Goal: Download file/media

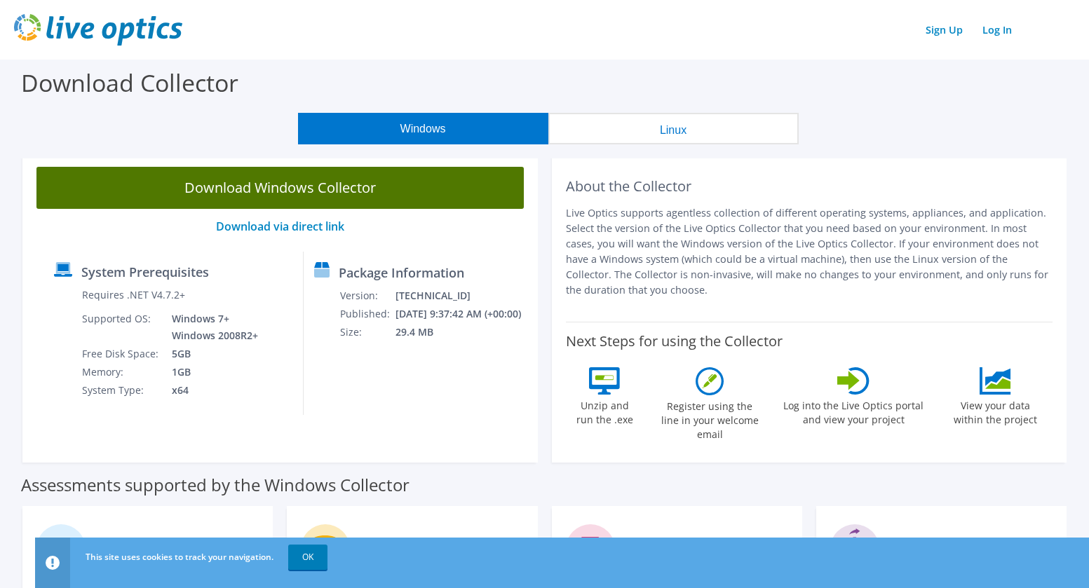
click at [413, 196] on link "Download Windows Collector" at bounding box center [279, 188] width 487 height 42
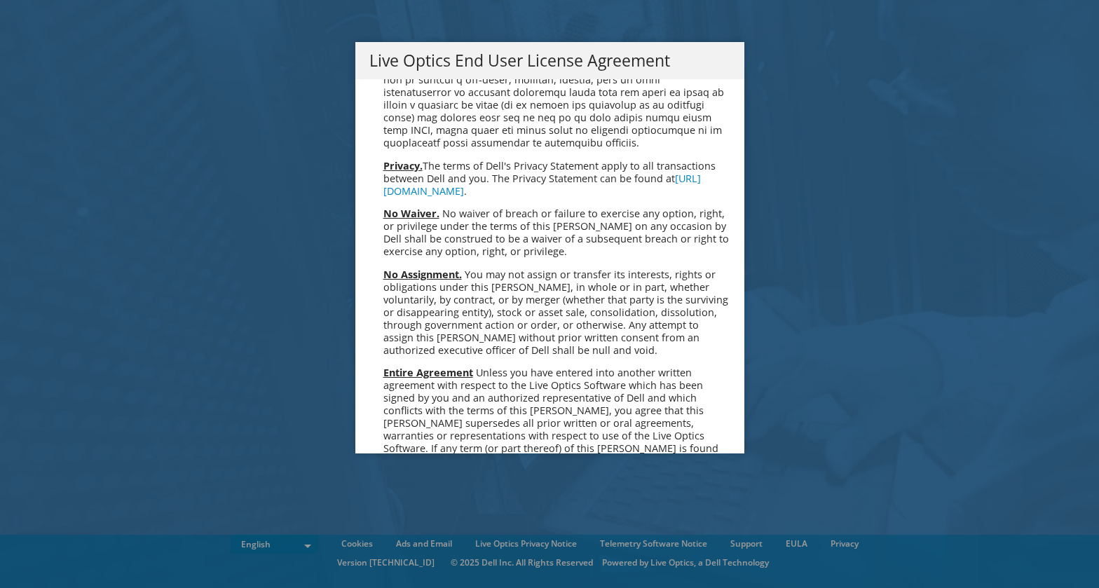
scroll to position [5301, 0]
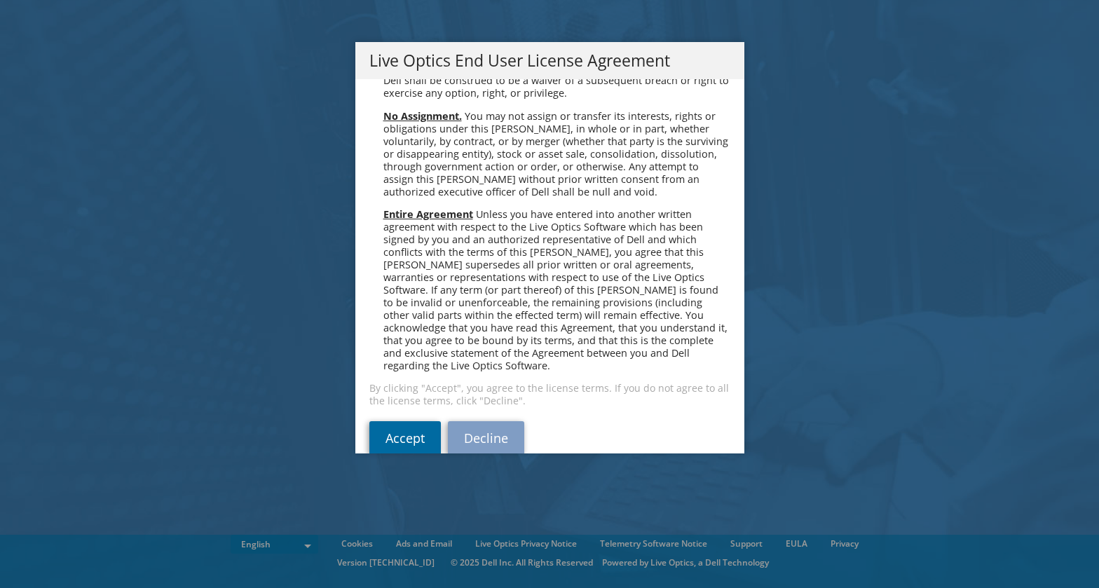
click at [408, 421] on link "Accept" at bounding box center [405, 438] width 72 height 34
